Goal: Transaction & Acquisition: Purchase product/service

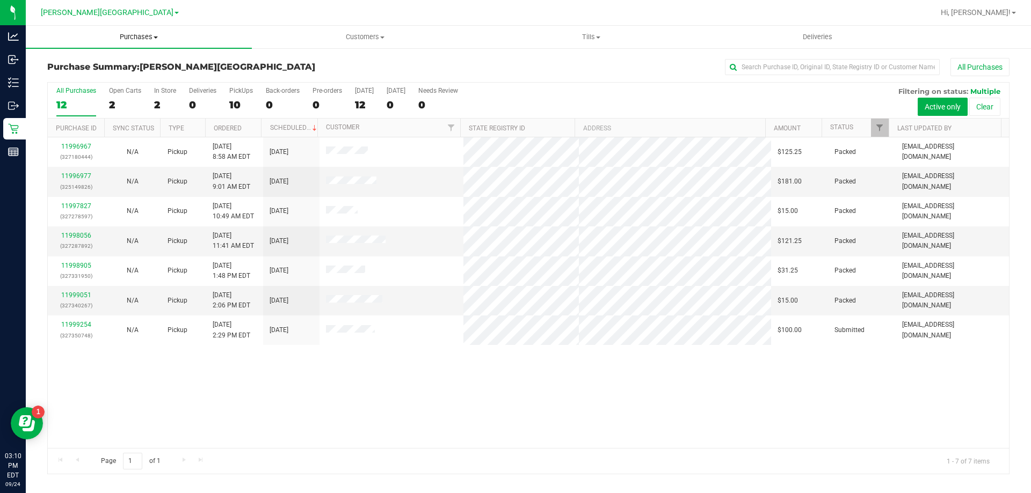
click at [139, 40] on span "Purchases" at bounding box center [139, 37] width 226 height 10
click at [110, 76] on li "Fulfillment" at bounding box center [139, 77] width 226 height 13
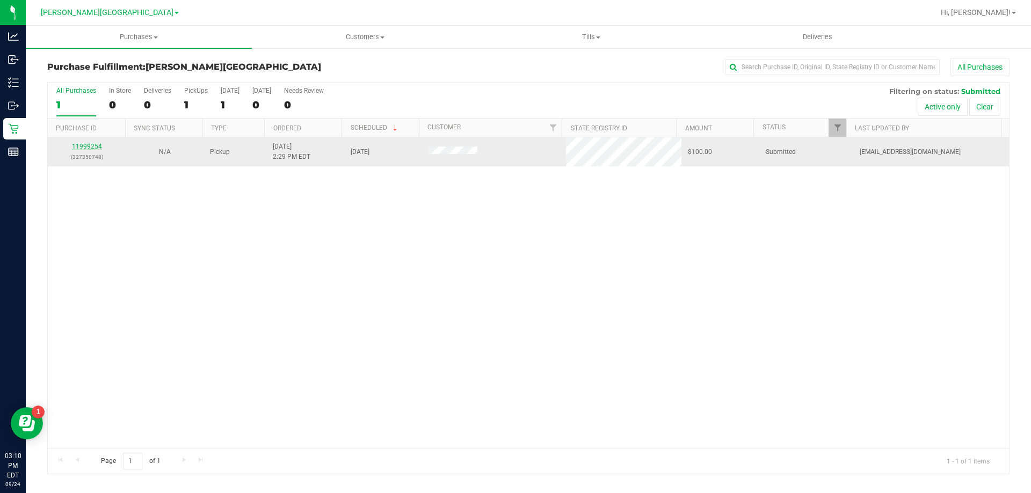
click at [96, 144] on link "11999254" at bounding box center [87, 147] width 30 height 8
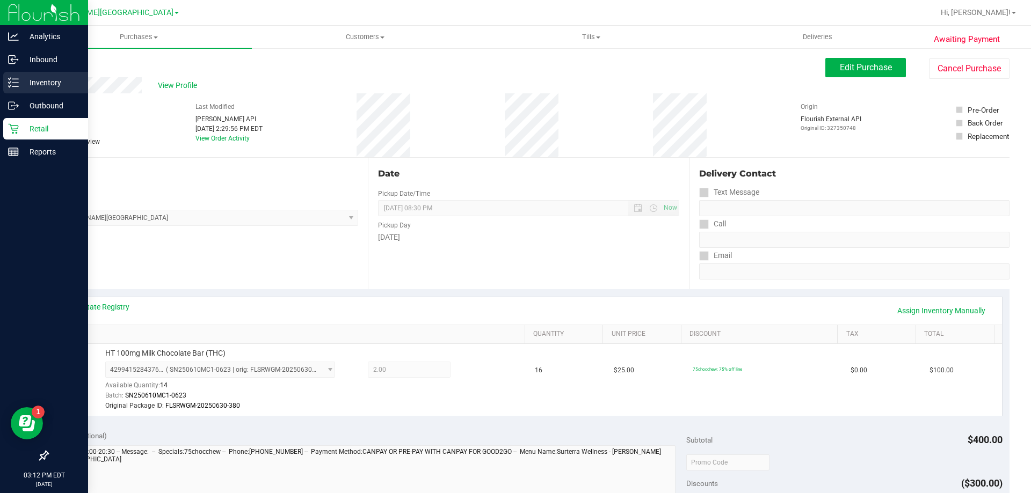
click at [39, 86] on p "Inventory" at bounding box center [51, 82] width 64 height 13
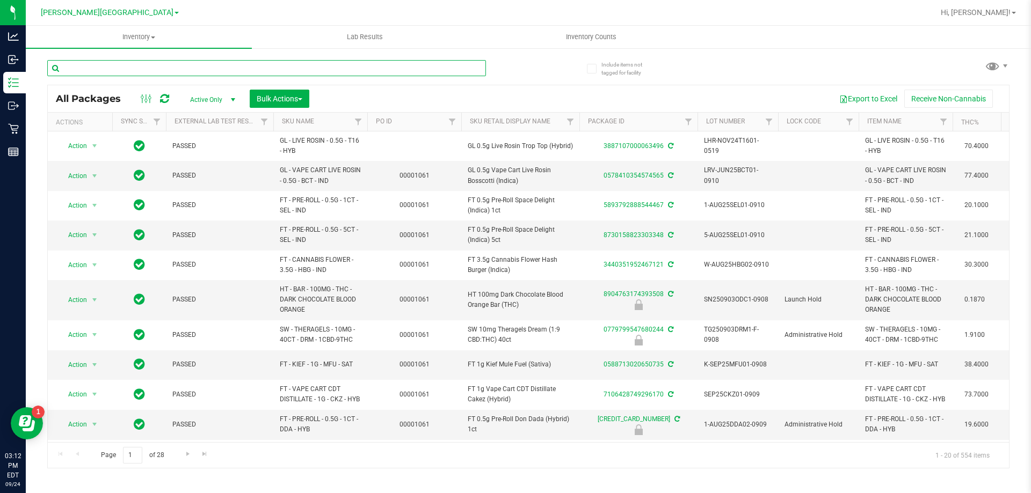
click at [177, 70] on input "text" at bounding box center [266, 68] width 439 height 16
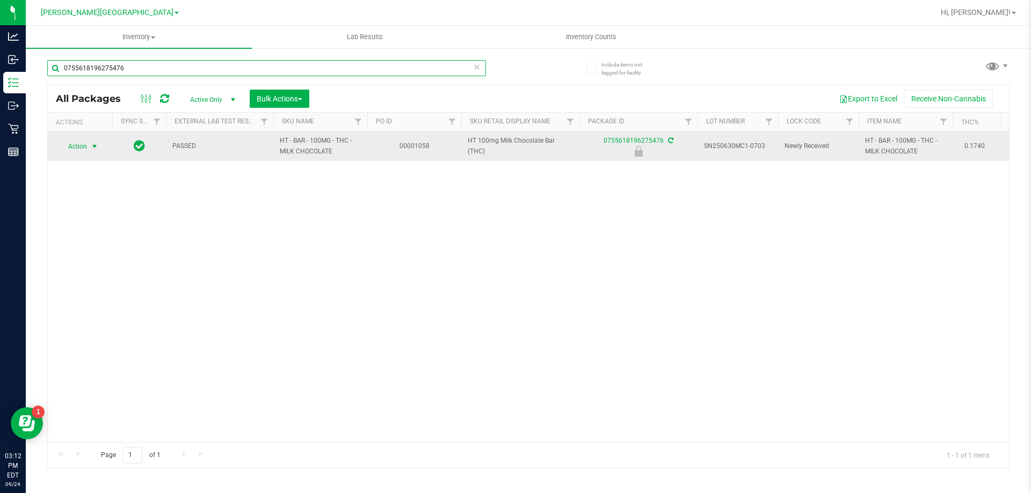
type input "0755618196275476"
click at [95, 143] on span "select" at bounding box center [94, 146] width 9 height 9
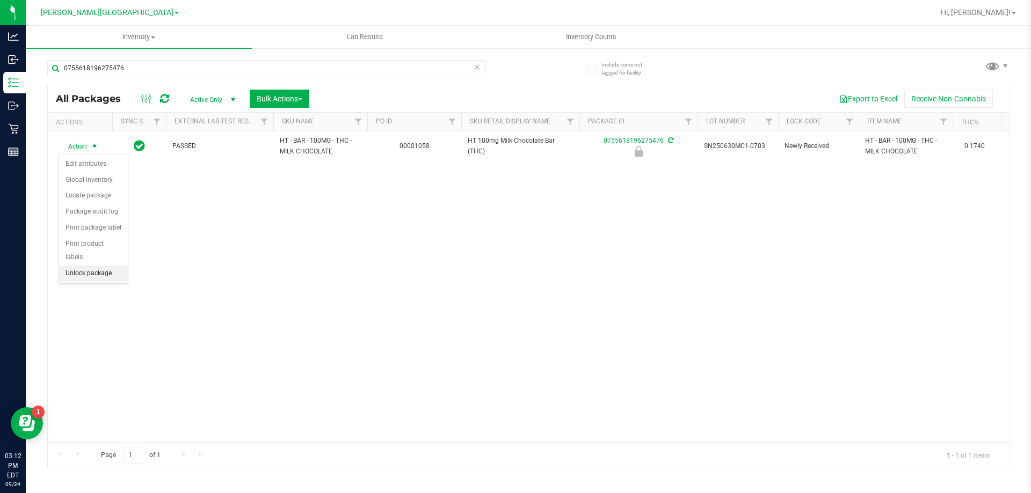
click at [106, 266] on li "Unlock package" at bounding box center [93, 274] width 69 height 16
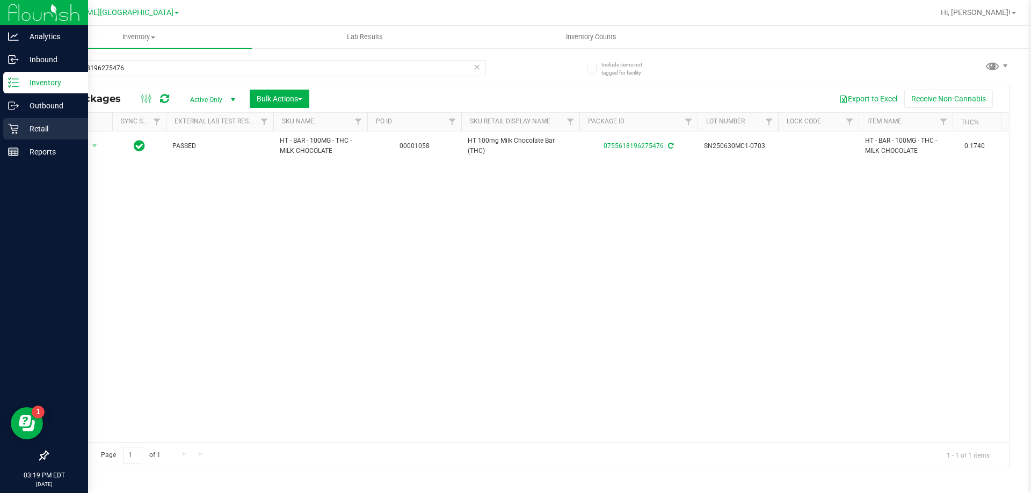
click at [42, 132] on p "Retail" at bounding box center [51, 128] width 64 height 13
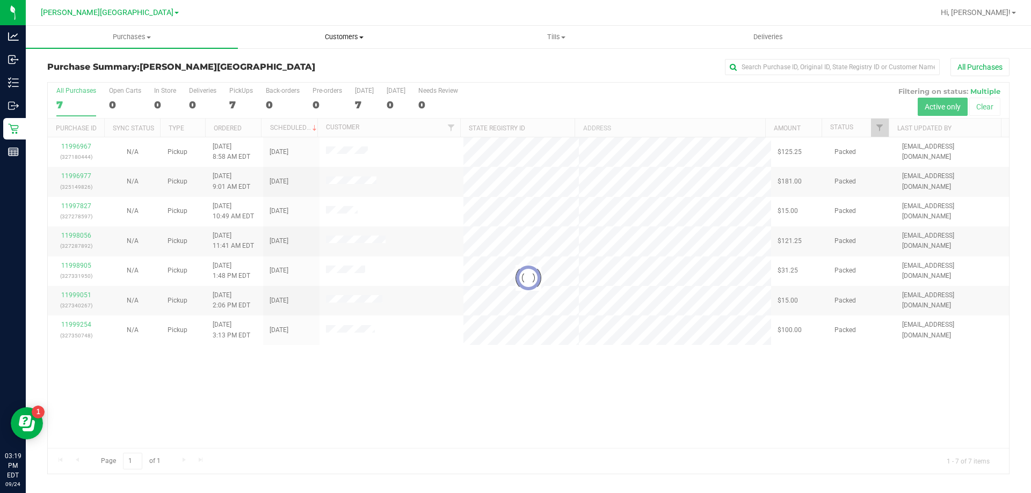
click at [337, 35] on span "Customers" at bounding box center [343, 37] width 211 height 10
click at [301, 64] on span "All customers" at bounding box center [276, 64] width 77 height 9
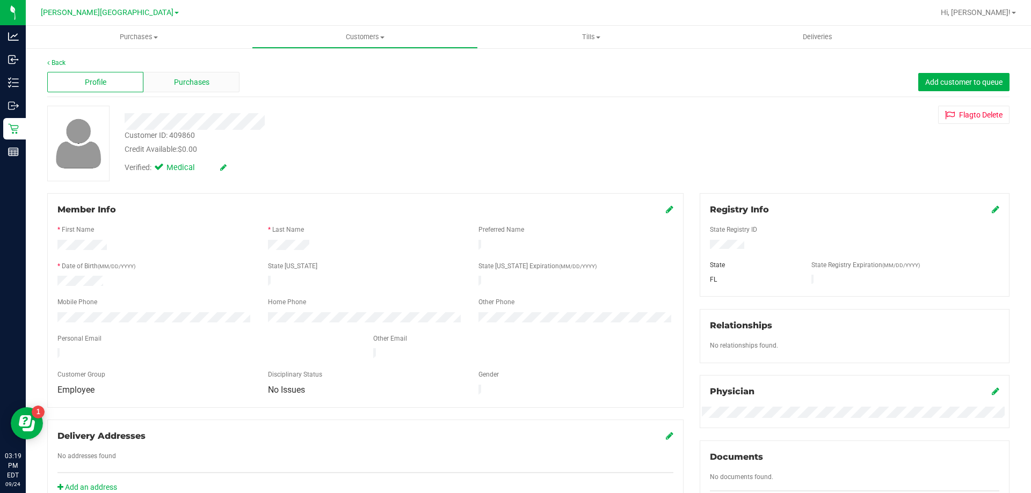
click at [211, 75] on div "Purchases" at bounding box center [191, 82] width 96 height 20
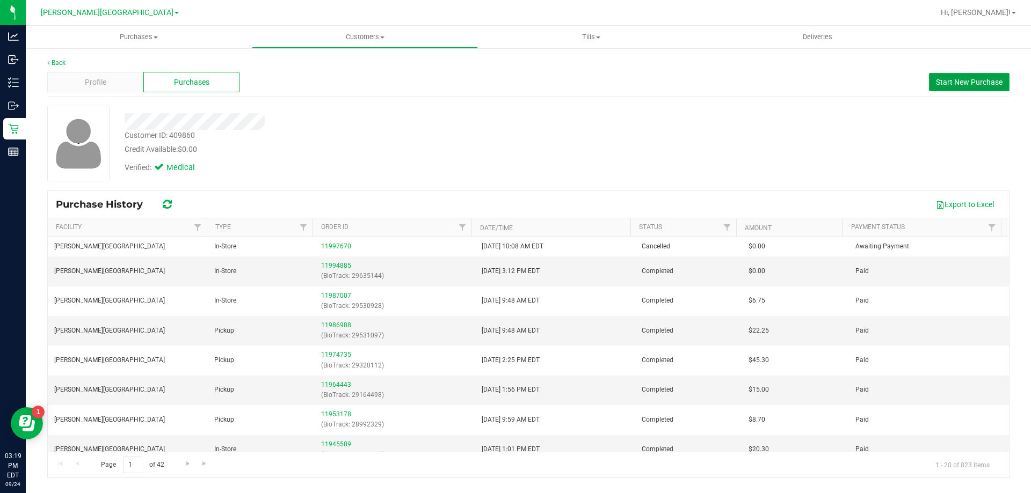
click at [948, 82] on span "Start New Purchase" at bounding box center [969, 82] width 67 height 9
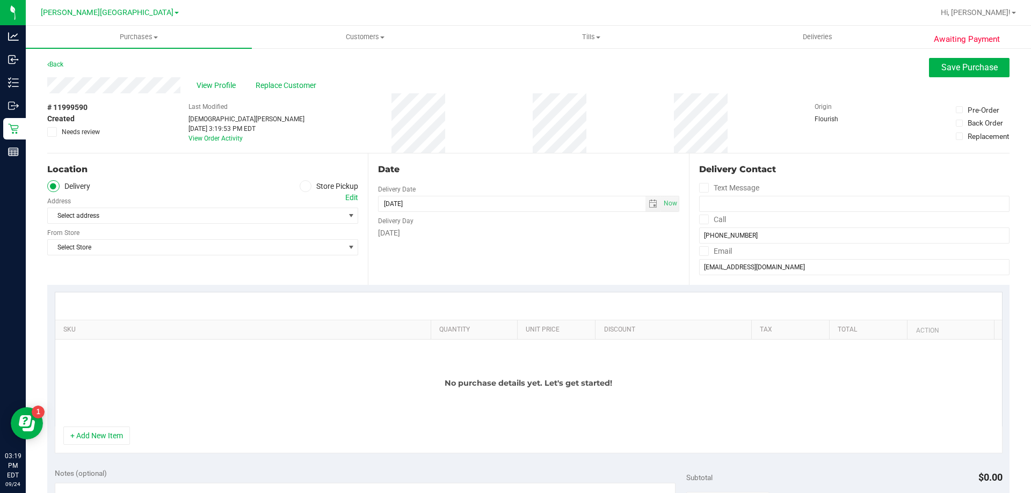
click at [304, 186] on icon at bounding box center [305, 186] width 6 height 0
click at [0, 0] on input "Store Pickup" at bounding box center [0, 0] width 0 height 0
click at [252, 217] on span "Select Store" at bounding box center [196, 215] width 296 height 15
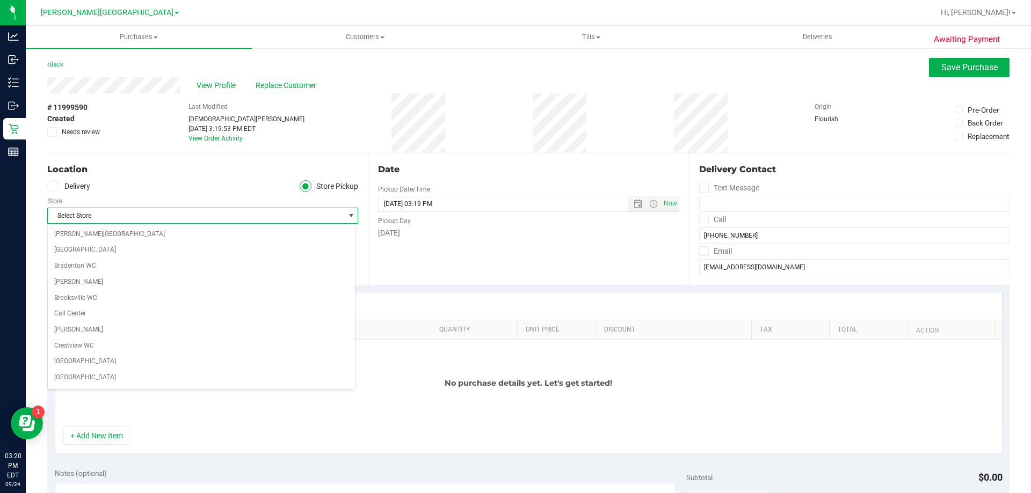
scroll to position [206, 0]
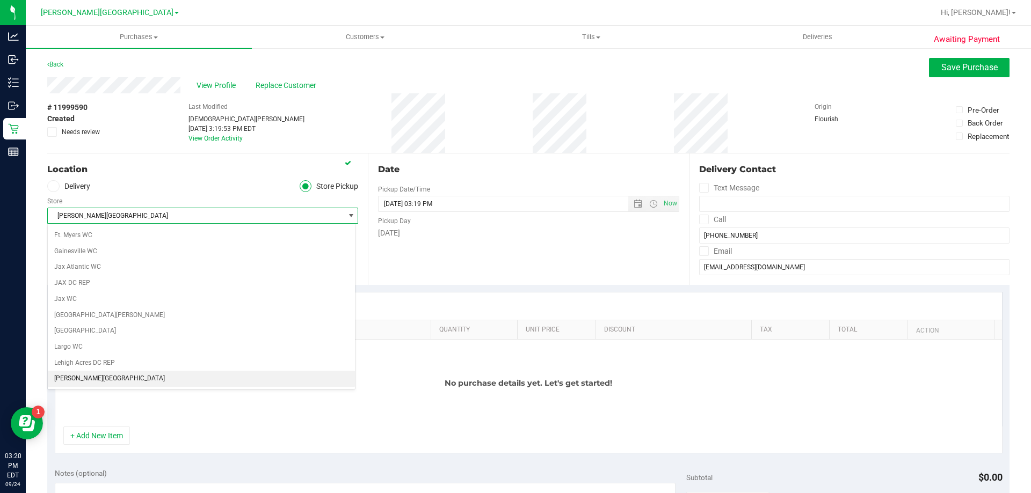
click at [252, 217] on span "[PERSON_NAME][GEOGRAPHIC_DATA]" at bounding box center [196, 215] width 296 height 15
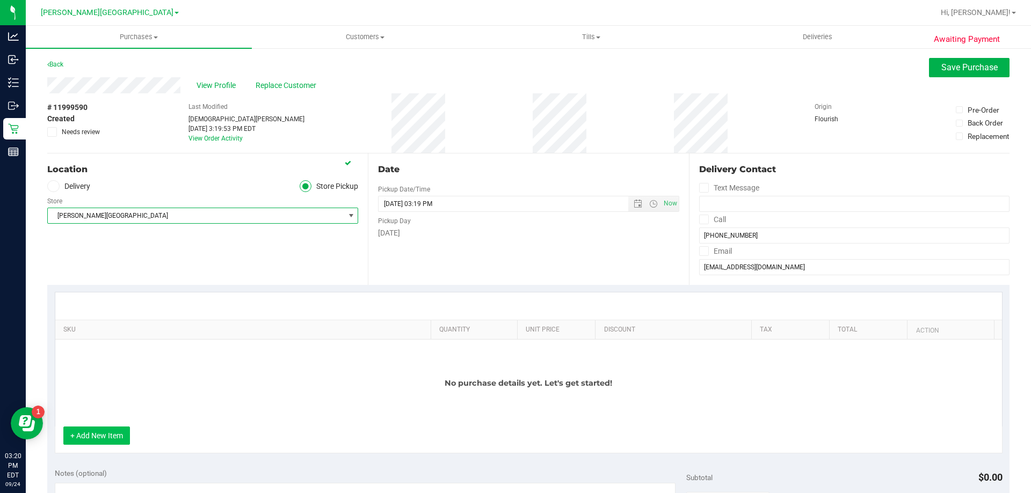
click at [114, 432] on button "+ Add New Item" at bounding box center [96, 436] width 67 height 18
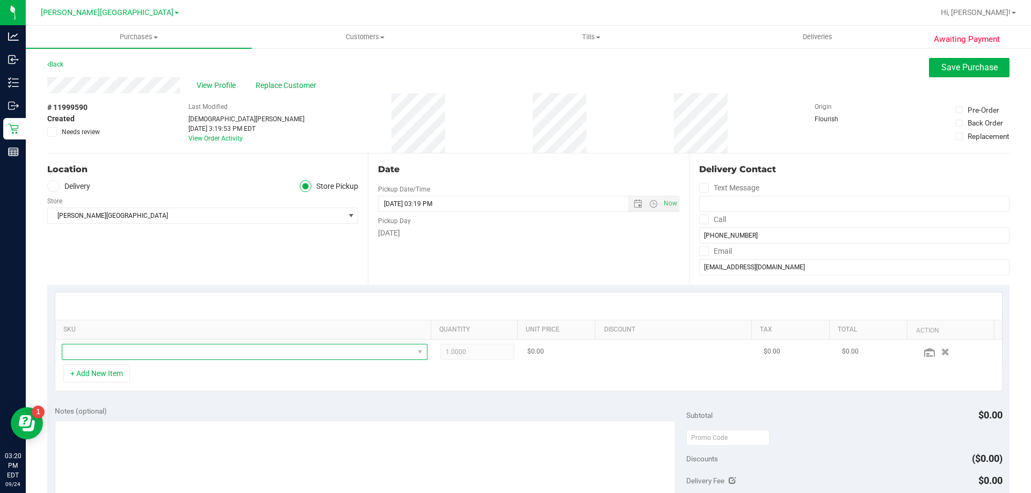
click at [153, 352] on span "NO DATA FOUND" at bounding box center [237, 352] width 351 height 15
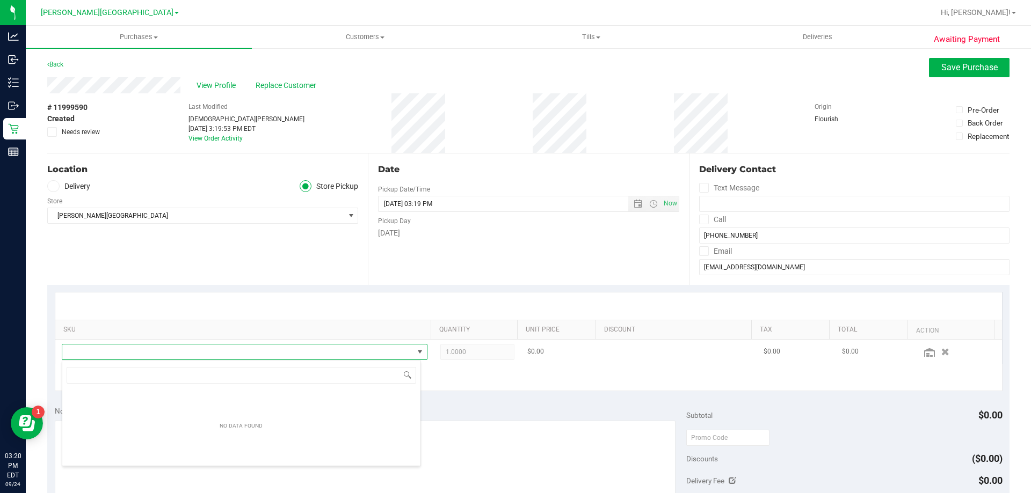
scroll to position [16, 356]
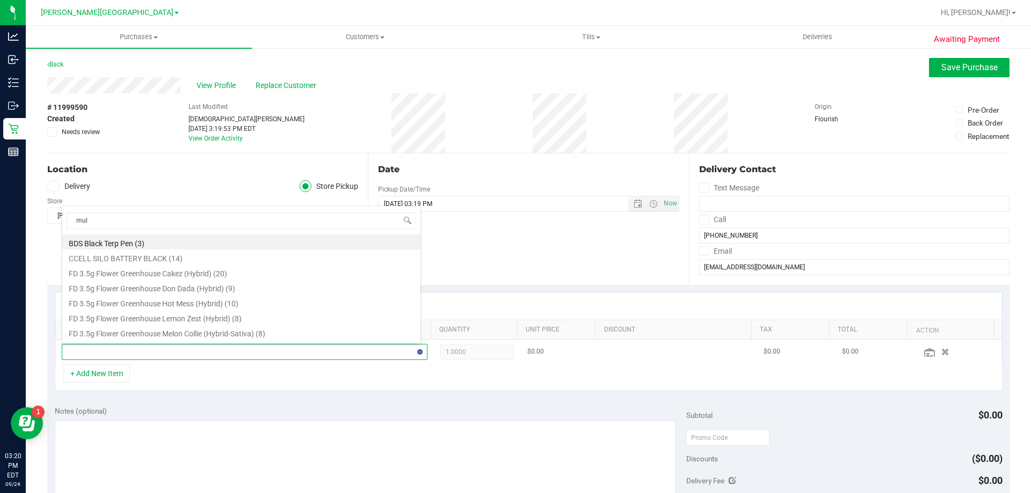
type input "mule"
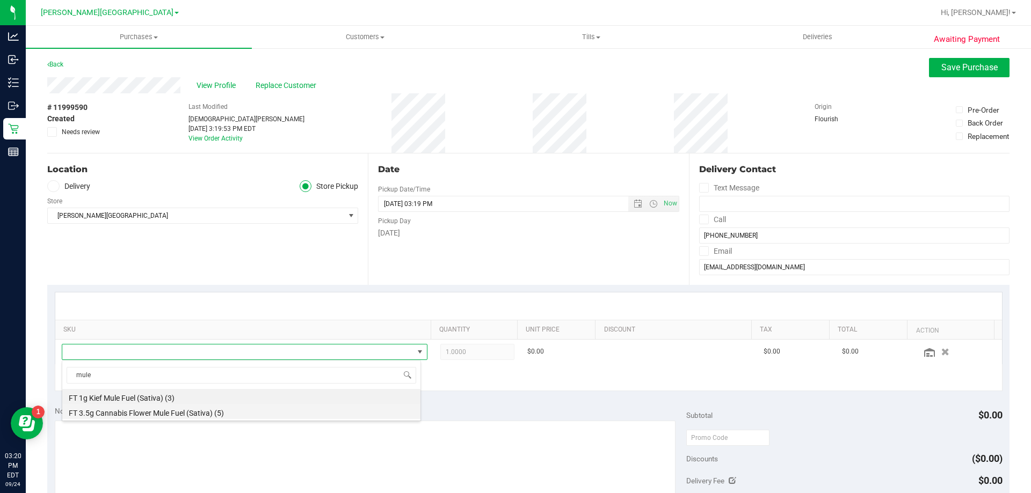
click at [159, 412] on li "FT 3.5g Cannabis Flower Mule Fuel (Sativa) (5)" at bounding box center [241, 411] width 358 height 15
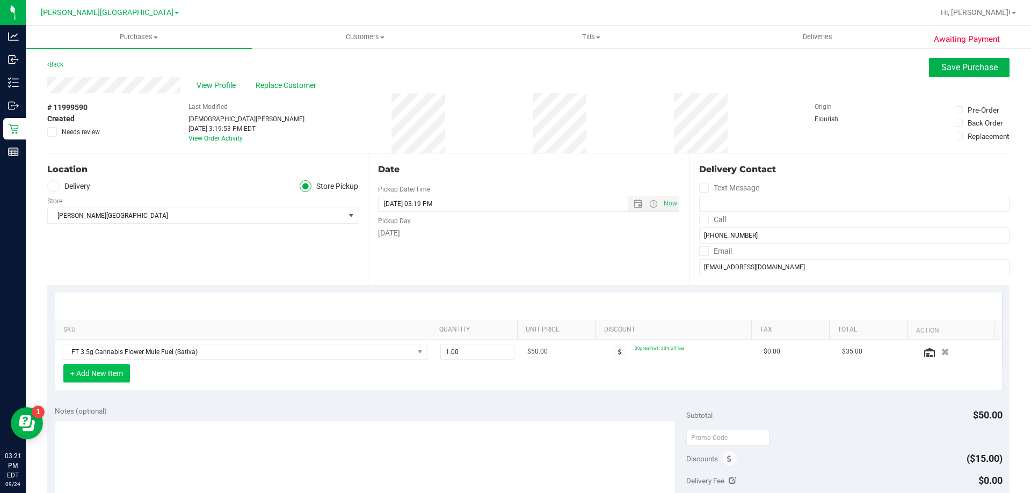
click at [105, 373] on button "+ Add New Item" at bounding box center [96, 374] width 67 height 18
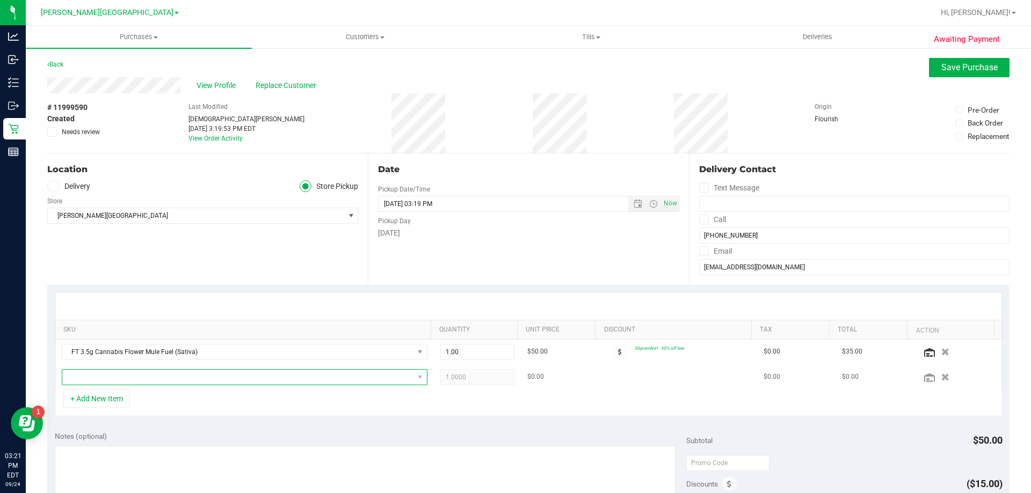
click at [168, 374] on span "NO DATA FOUND" at bounding box center [237, 377] width 351 height 15
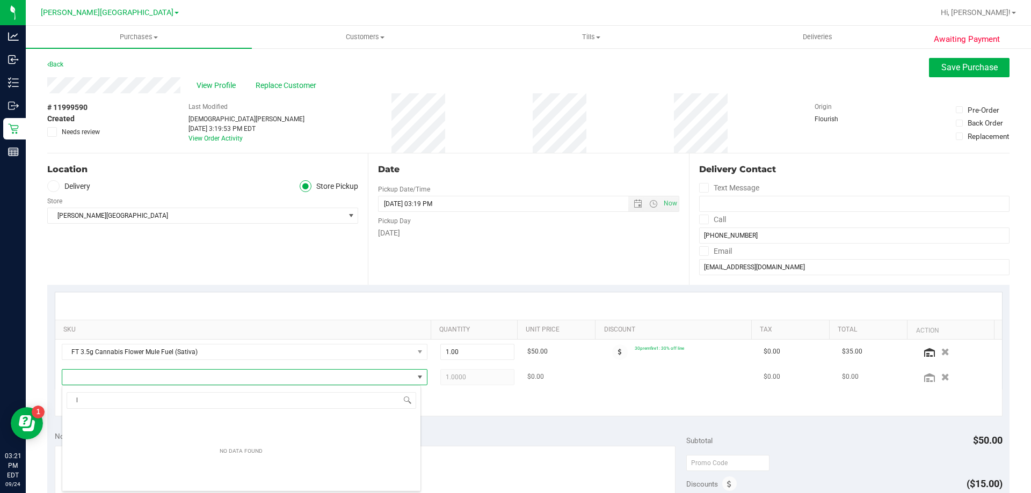
scroll to position [0, 0]
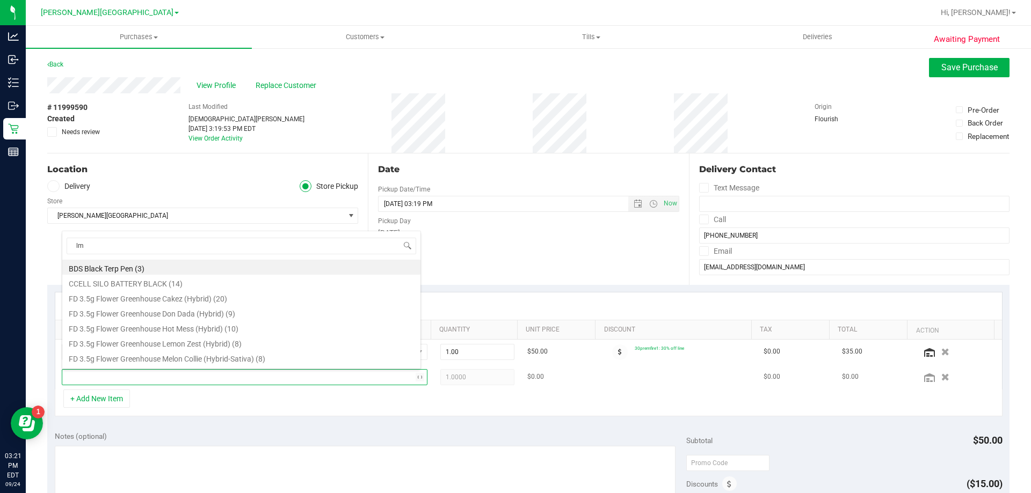
type input "lmz"
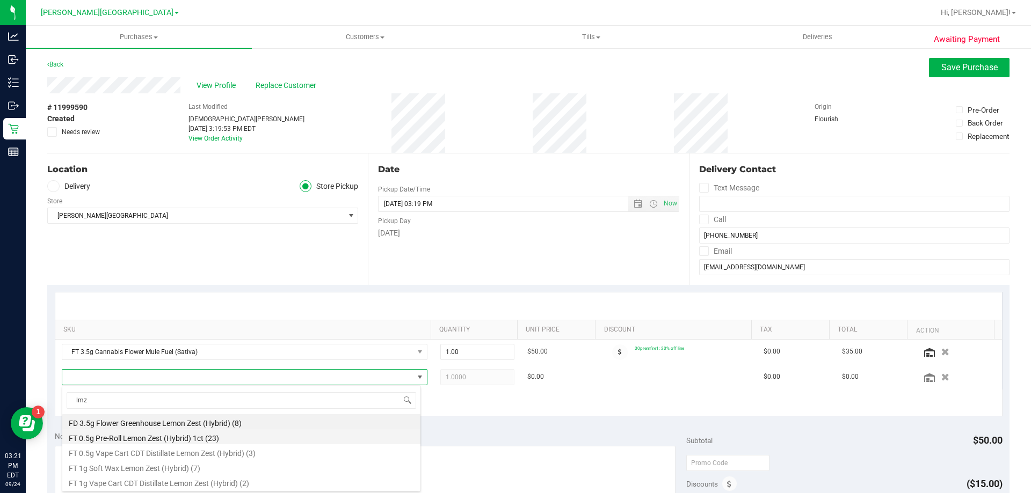
click at [187, 442] on li "FT 0.5g Pre-Roll Lemon Zest (Hybrid) 1ct (23)" at bounding box center [241, 437] width 358 height 15
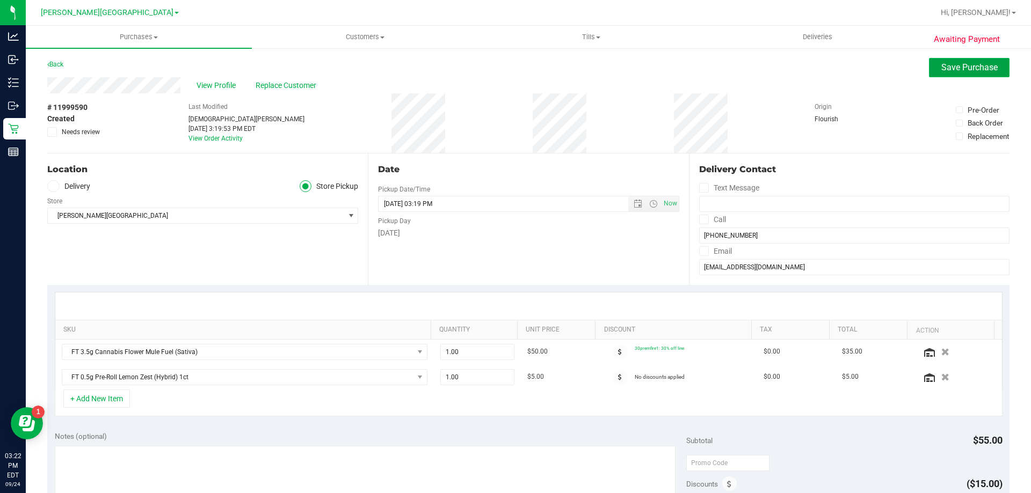
click at [981, 68] on span "Save Purchase" at bounding box center [969, 67] width 56 height 10
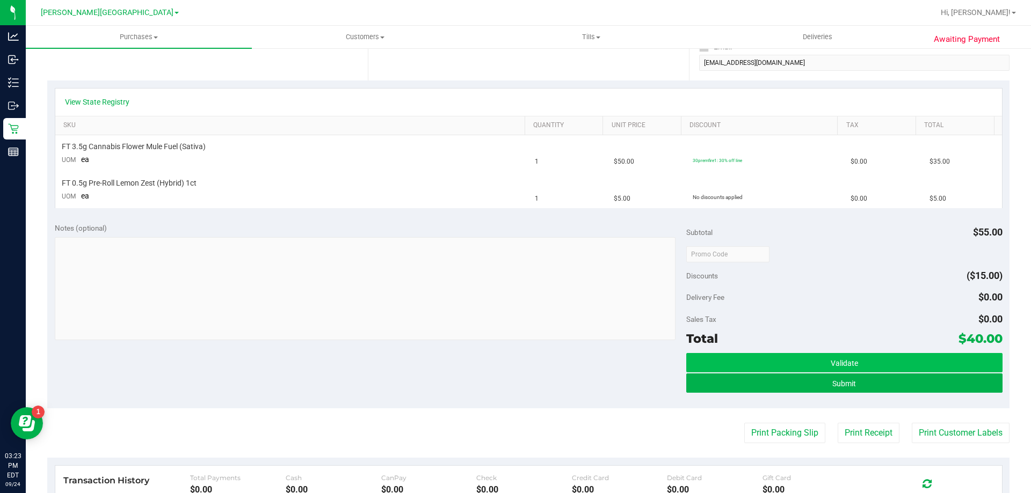
scroll to position [268, 0]
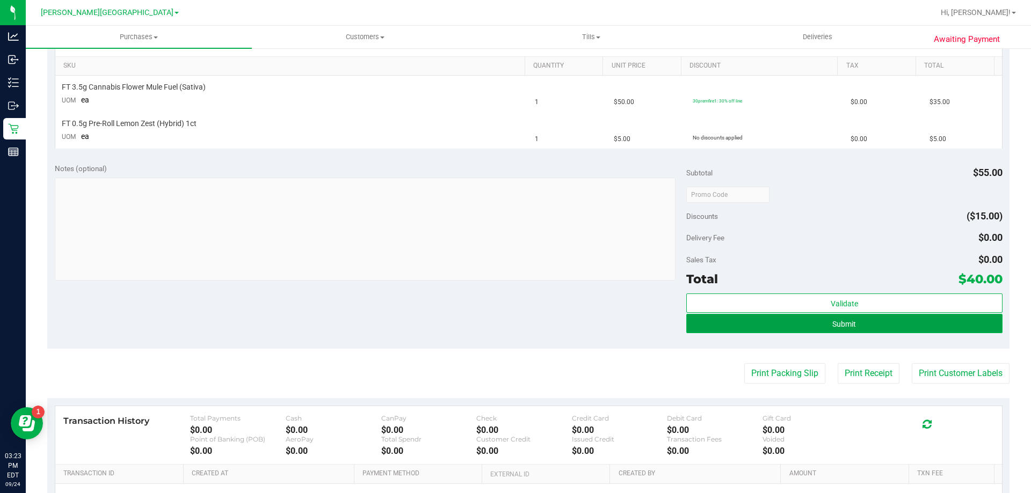
click at [708, 316] on button "Submit" at bounding box center [844, 323] width 316 height 19
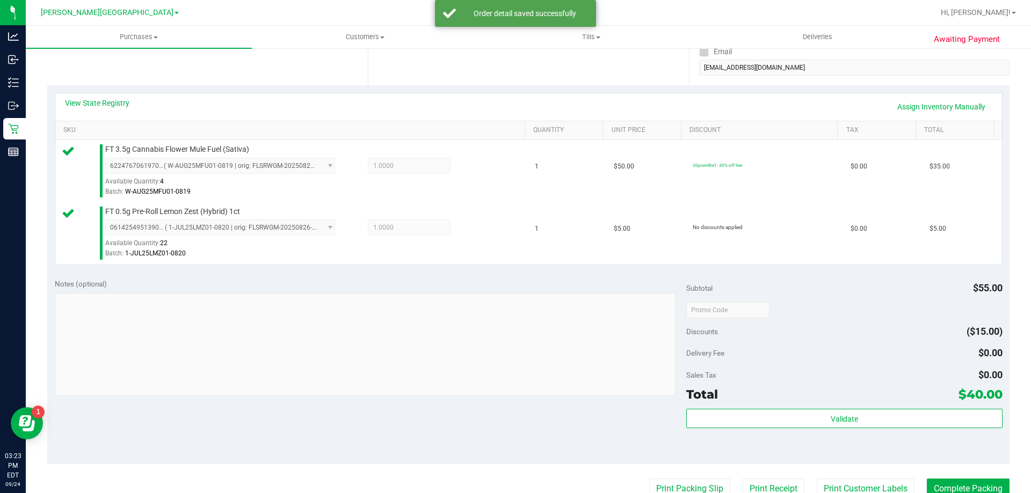
scroll to position [376, 0]
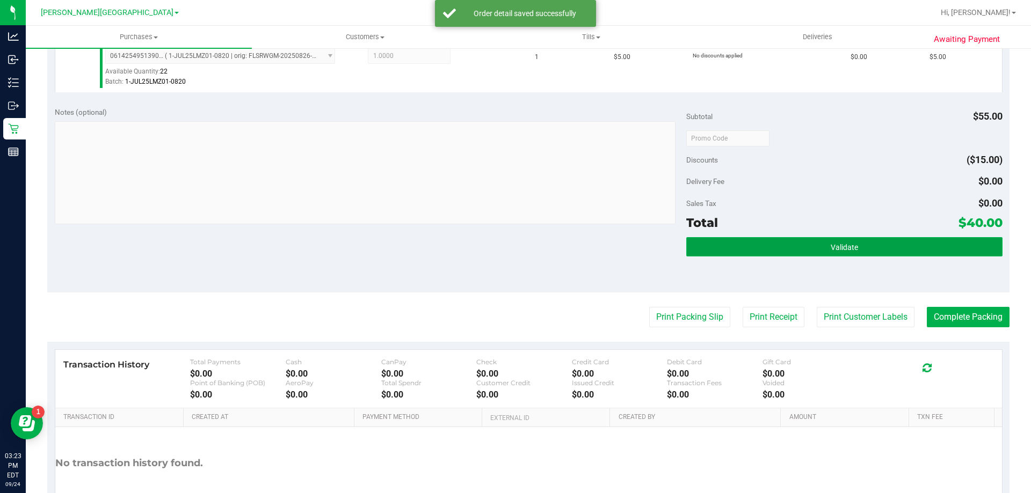
click at [735, 245] on button "Validate" at bounding box center [844, 246] width 316 height 19
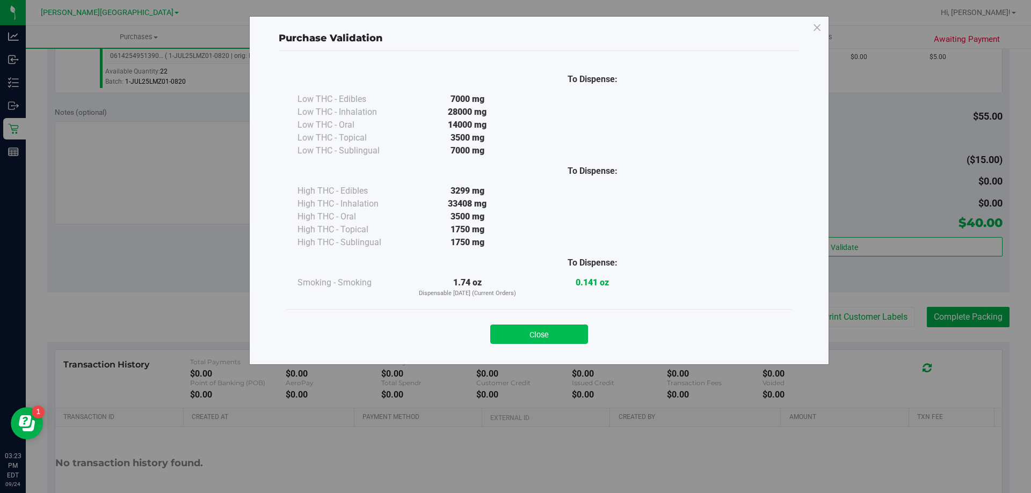
click at [515, 331] on button "Close" at bounding box center [539, 334] width 98 height 19
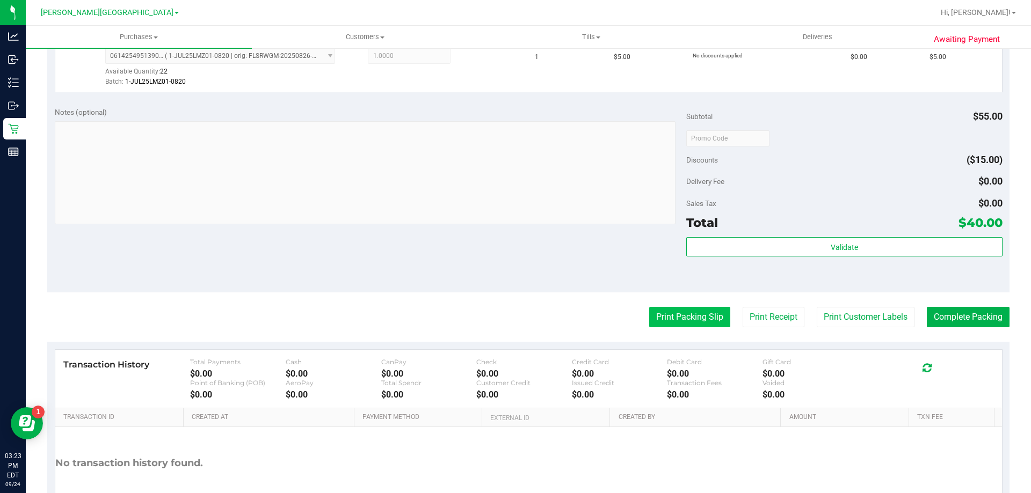
click at [685, 316] on button "Print Packing Slip" at bounding box center [689, 317] width 81 height 20
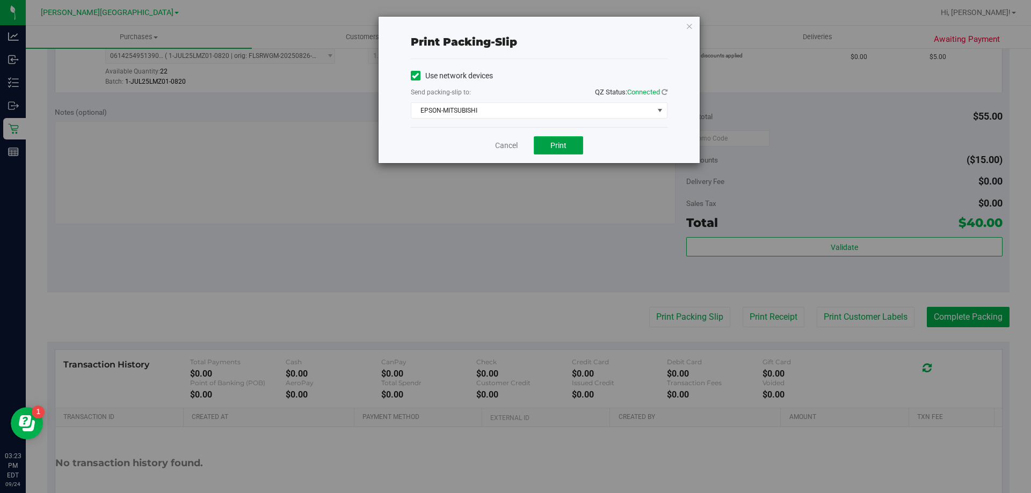
click at [559, 141] on span "Print" at bounding box center [558, 145] width 16 height 9
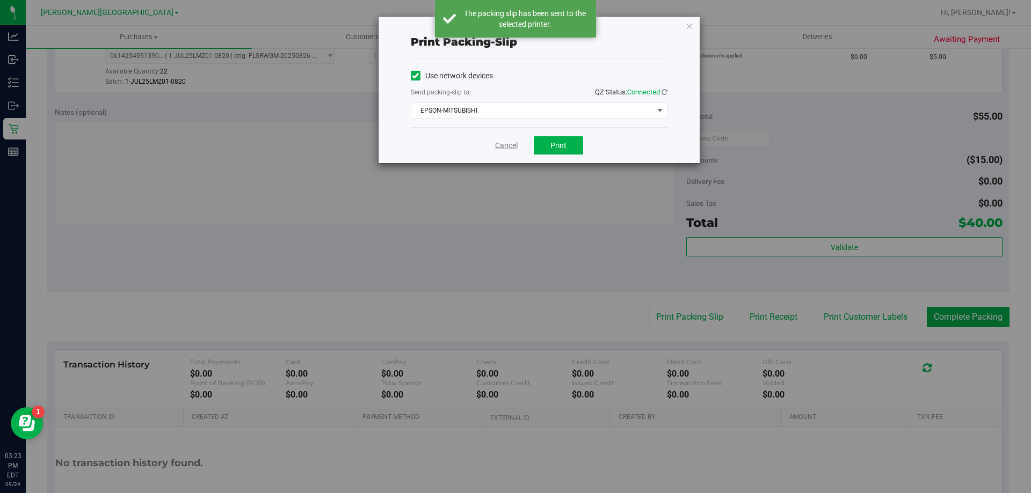
click at [502, 146] on link "Cancel" at bounding box center [506, 145] width 23 height 11
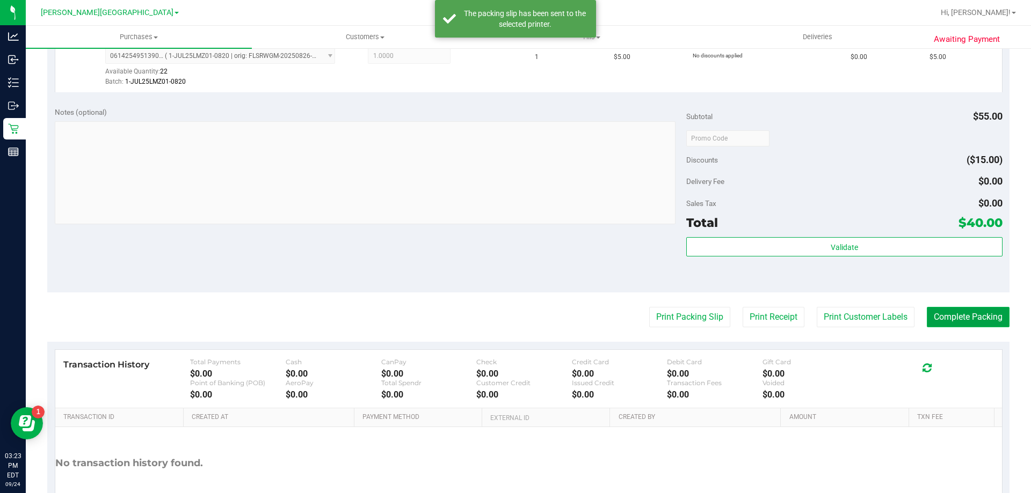
click at [962, 322] on button "Complete Packing" at bounding box center [968, 317] width 83 height 20
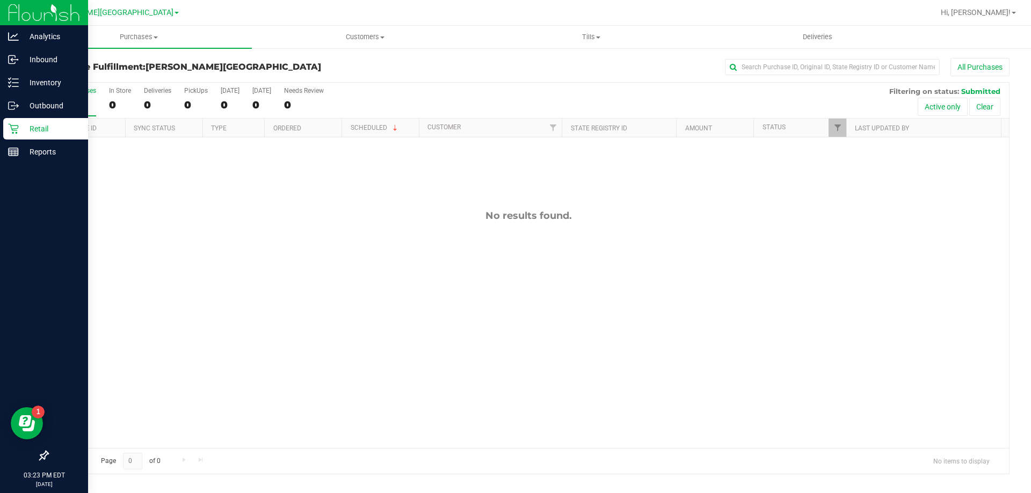
click at [28, 122] on div "Retail" at bounding box center [45, 128] width 85 height 21
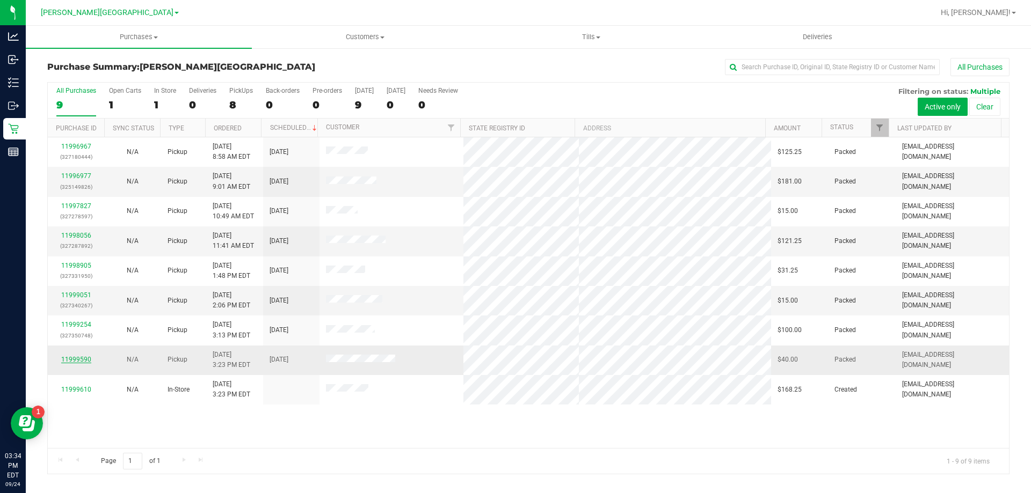
click at [80, 356] on link "11999590" at bounding box center [76, 360] width 30 height 8
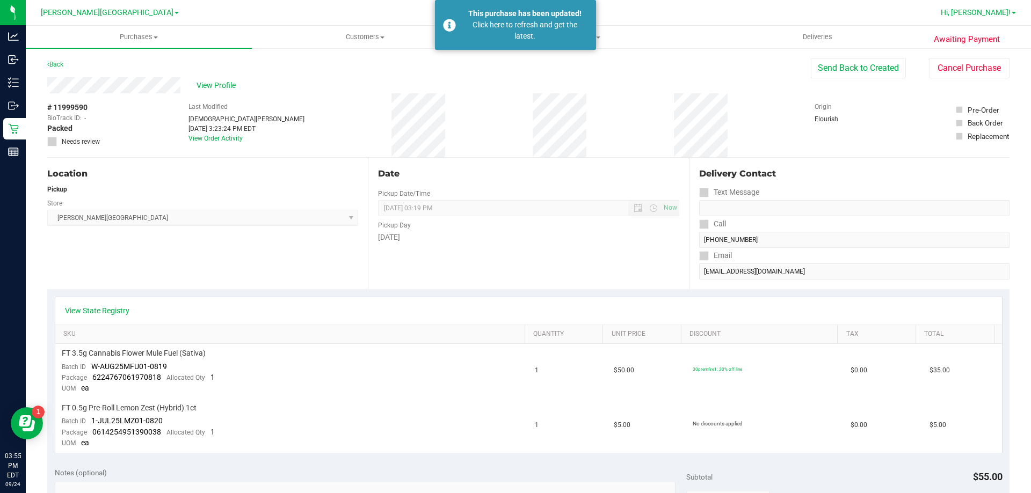
click at [1000, 9] on span "Hi, [PERSON_NAME]!" at bounding box center [976, 12] width 70 height 9
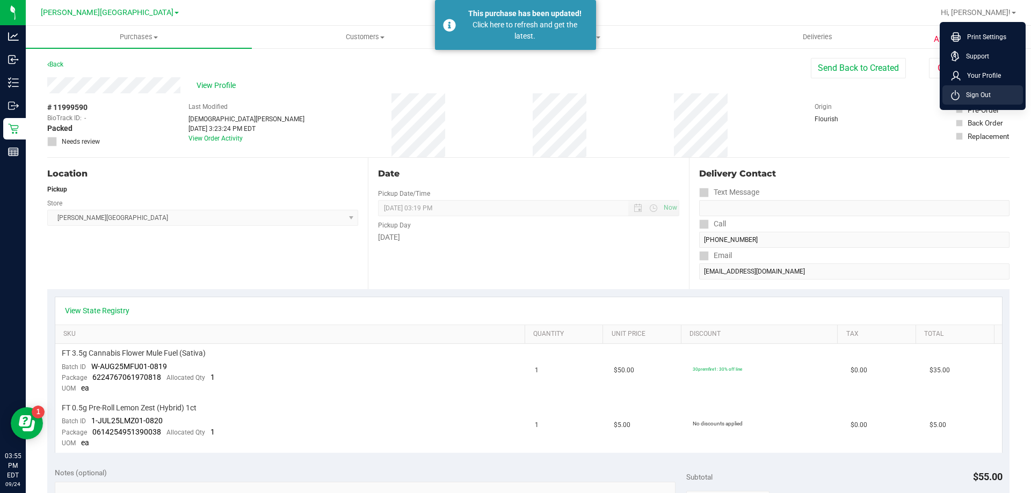
click at [981, 94] on span "Sign Out" at bounding box center [975, 95] width 31 height 11
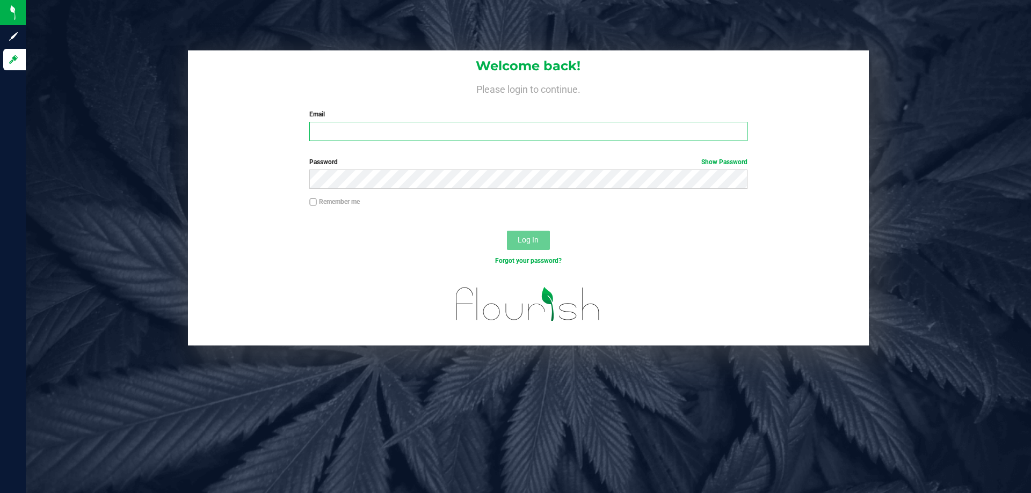
click at [430, 124] on input "Email" at bounding box center [528, 131] width 438 height 19
type input "[EMAIL_ADDRESS][DOMAIN_NAME]"
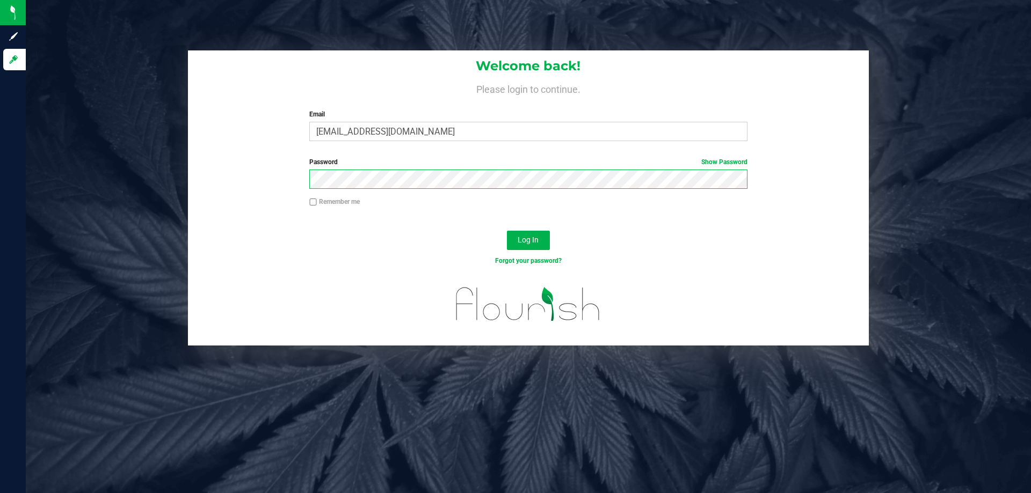
click at [507, 231] on button "Log In" at bounding box center [528, 240] width 43 height 19
